Goal: Transaction & Acquisition: Purchase product/service

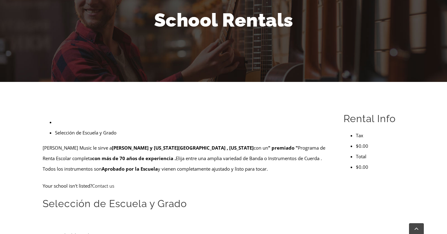
scroll to position [103, 0]
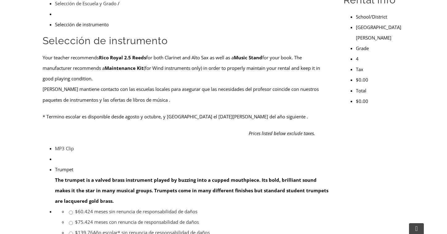
scroll to position [206, 0]
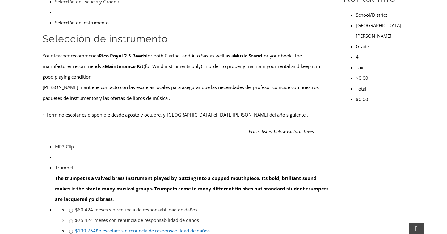
click at [210, 227] on link "$139.76 Año escolar* sin renuncia de responsabilidad de daños" at bounding box center [142, 230] width 135 height 6
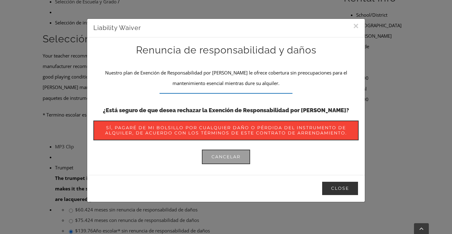
click at [327, 186] on button "Close" at bounding box center [339, 188] width 37 height 15
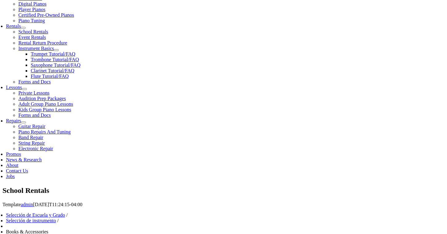
scroll to position [206, 0]
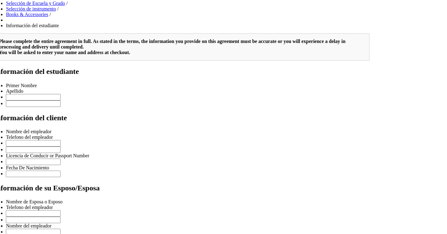
scroll to position [412, 0]
type input "Page 2"
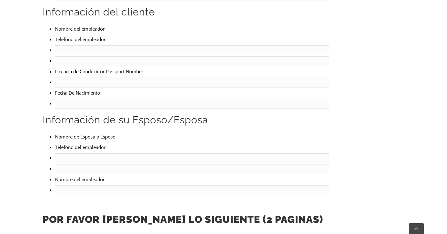
scroll to position [227, 0]
